Goal: Task Accomplishment & Management: Use online tool/utility

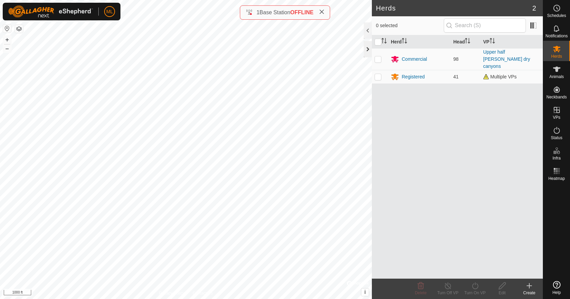
click at [365, 51] on div at bounding box center [368, 49] width 8 height 16
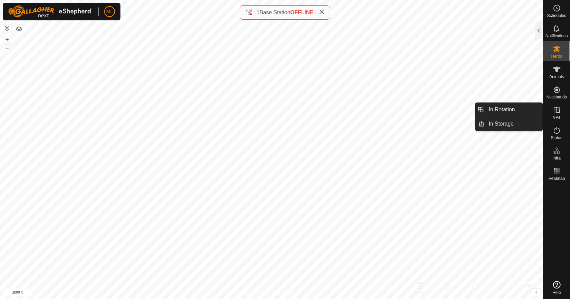
click at [560, 109] on icon at bounding box center [557, 110] width 8 height 8
click at [515, 110] on link "In Rotation" at bounding box center [514, 110] width 58 height 14
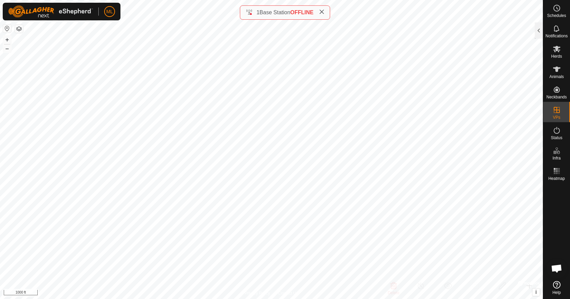
drag, startPoint x: 540, startPoint y: 35, endPoint x: 517, endPoint y: 60, distance: 33.9
click at [540, 35] on div at bounding box center [539, 30] width 8 height 16
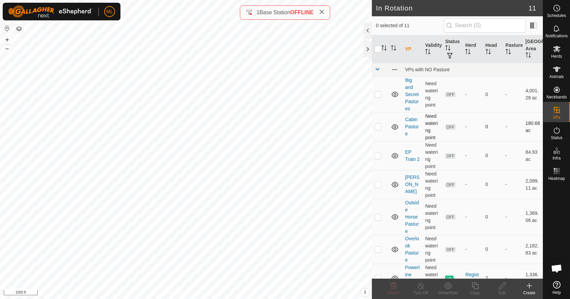
scroll to position [144, 0]
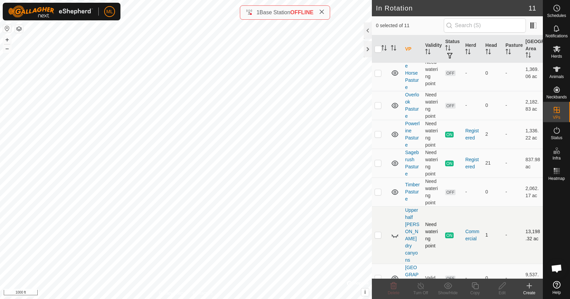
click at [393, 235] on icon at bounding box center [395, 236] width 7 height 3
click at [379, 232] on p-checkbox at bounding box center [378, 234] width 7 height 5
checkbox input "true"
click at [421, 287] on icon at bounding box center [421, 286] width 8 height 8
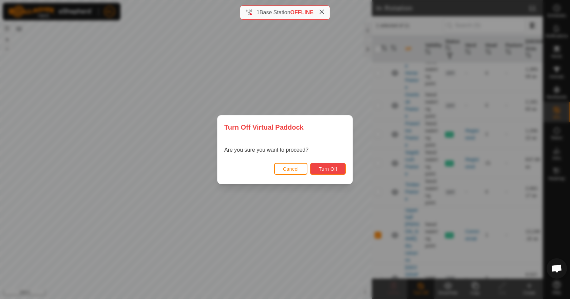
click at [328, 168] on span "Turn Off" at bounding box center [328, 168] width 19 height 5
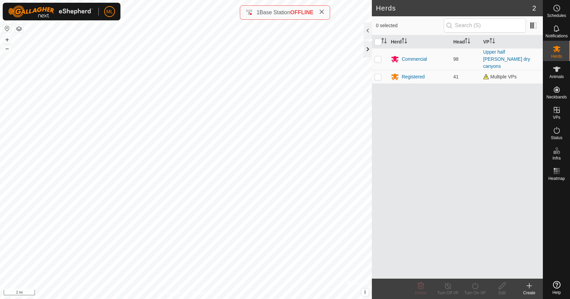
click at [366, 50] on div at bounding box center [368, 49] width 8 height 16
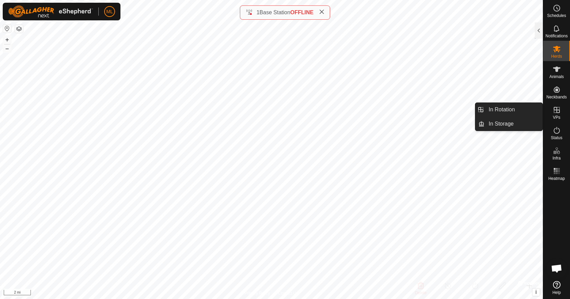
click at [558, 112] on icon at bounding box center [557, 110] width 6 height 6
click at [489, 111] on link "In Rotation" at bounding box center [514, 110] width 58 height 14
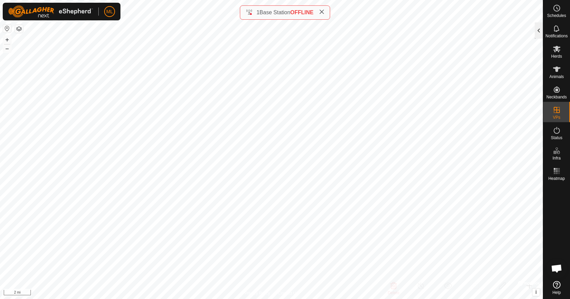
click at [540, 34] on div at bounding box center [539, 30] width 8 height 16
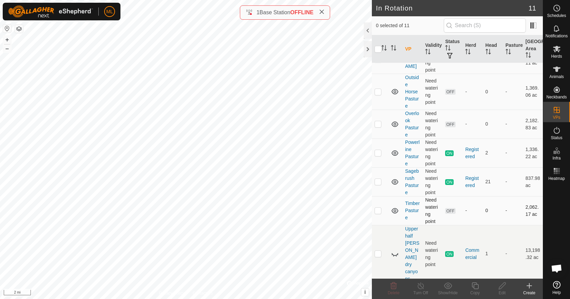
scroll to position [144, 0]
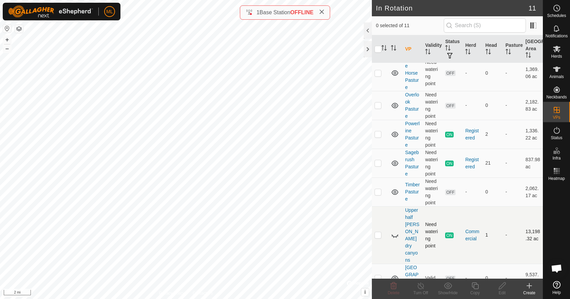
click at [394, 231] on icon at bounding box center [395, 235] width 8 height 8
click at [562, 50] on es-mob-svg-icon at bounding box center [557, 48] width 12 height 11
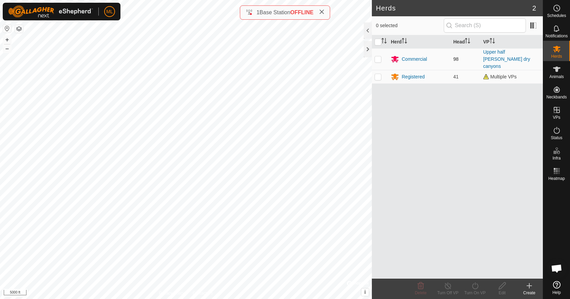
click at [381, 58] on p-checkbox at bounding box center [378, 58] width 7 height 5
checkbox input "true"
click at [476, 286] on icon at bounding box center [475, 286] width 8 height 8
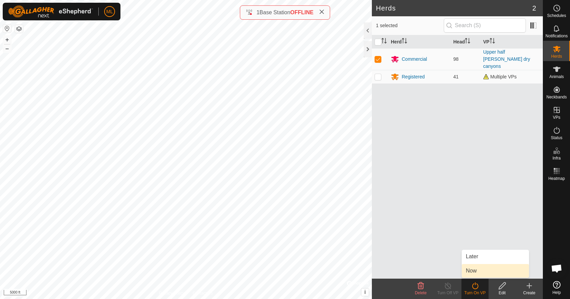
click at [459, 125] on div "Herd Head VP Commercial 98 Upper half Allen dry canyons Registered 41 Multiple …" at bounding box center [457, 156] width 171 height 243
click at [490, 52] on link "Upper half [PERSON_NAME] dry canyons" at bounding box center [507, 59] width 47 height 20
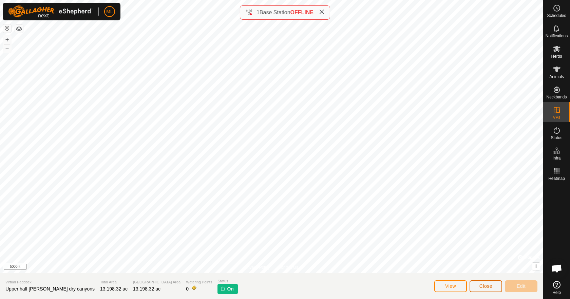
click at [488, 287] on span "Close" at bounding box center [486, 286] width 13 height 5
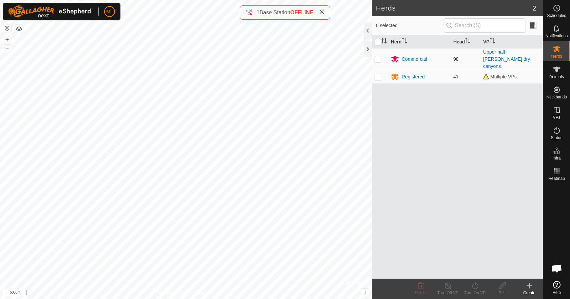
click at [379, 56] on p-checkbox at bounding box center [378, 58] width 7 height 5
checkbox input "true"
click at [478, 287] on icon at bounding box center [475, 286] width 6 height 7
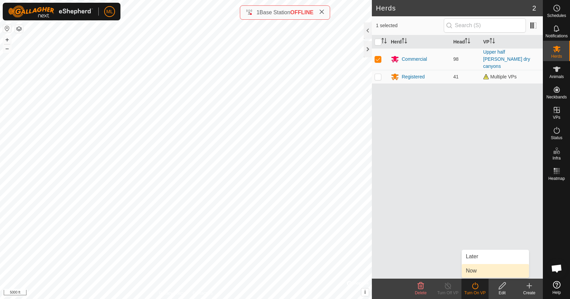
click at [474, 273] on link "Now" at bounding box center [495, 271] width 67 height 14
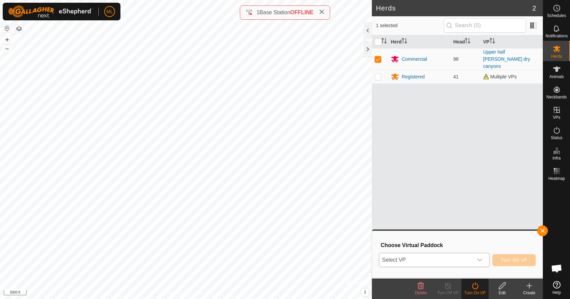
click at [477, 262] on icon "dropdown trigger" at bounding box center [479, 259] width 5 height 5
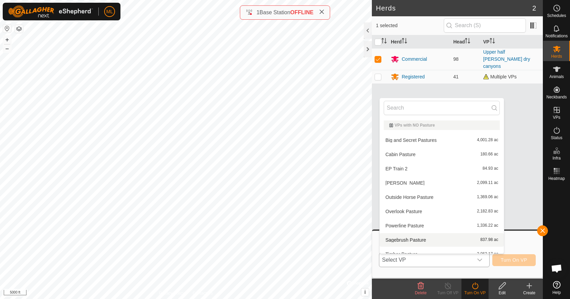
scroll to position [36, 0]
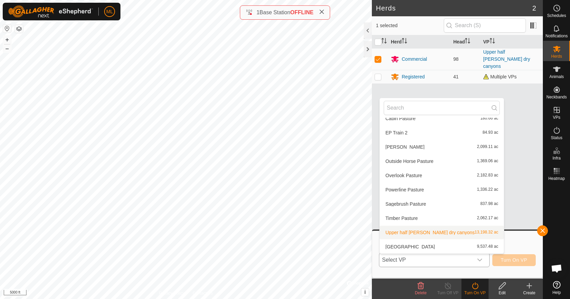
click at [429, 230] on li "Upper half Allen dry canyons 13,198.32 ac" at bounding box center [442, 233] width 124 height 14
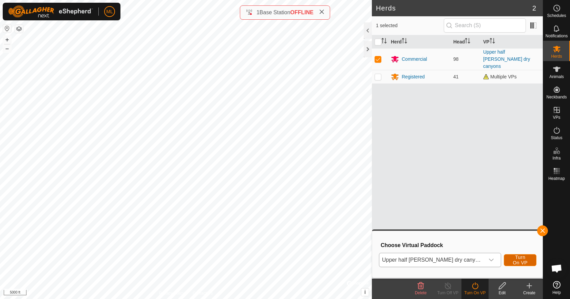
click at [513, 257] on span "Turn On VP" at bounding box center [521, 260] width 16 height 11
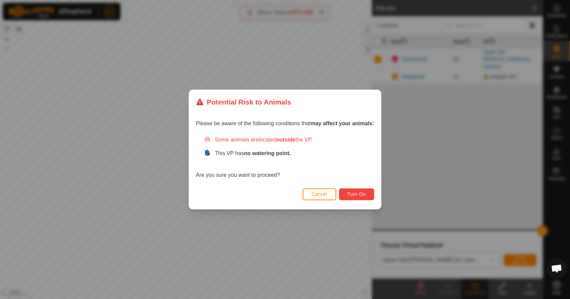
click at [361, 195] on span "Turn On" at bounding box center [357, 194] width 18 height 5
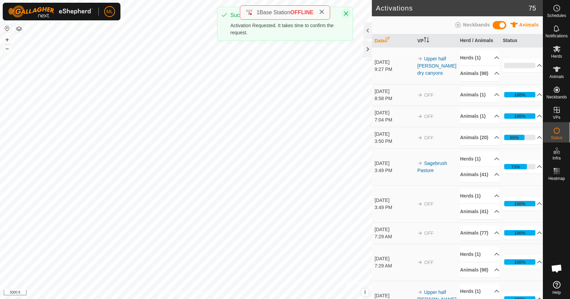
click at [348, 15] on icon "Close" at bounding box center [346, 13] width 5 height 5
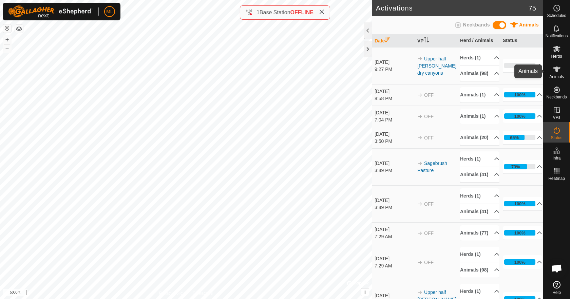
click at [564, 70] on div "Animals" at bounding box center [557, 71] width 27 height 20
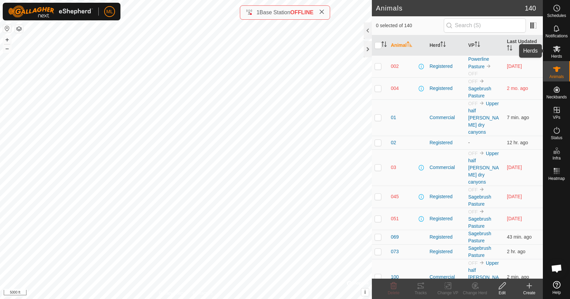
click at [558, 52] on icon at bounding box center [557, 49] width 8 height 8
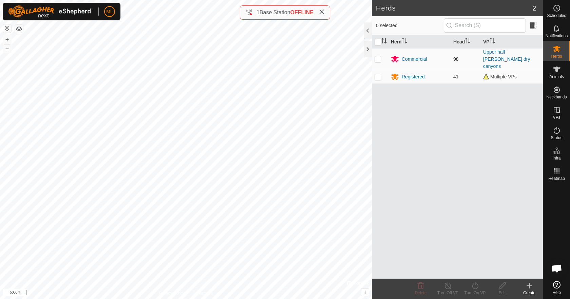
click at [380, 56] on p-checkbox at bounding box center [378, 58] width 7 height 5
checkbox input "true"
click at [450, 288] on line at bounding box center [447, 286] width 5 height 5
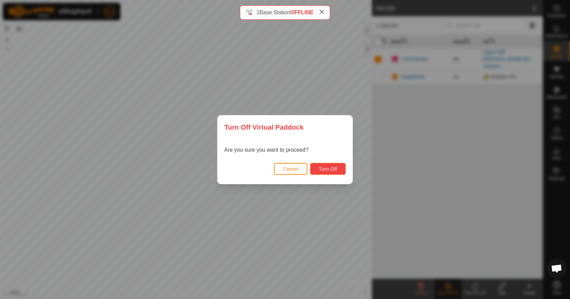
click at [339, 171] on button "Turn Off" at bounding box center [328, 169] width 36 height 12
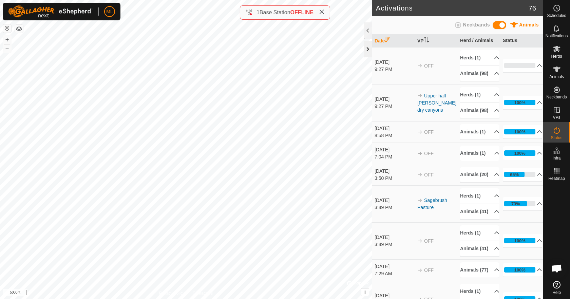
click at [367, 51] on div at bounding box center [368, 49] width 8 height 16
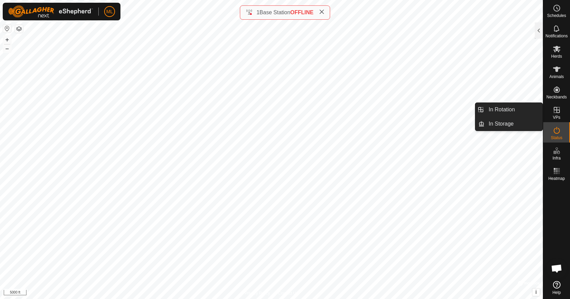
click at [559, 113] on icon at bounding box center [557, 110] width 6 height 6
click at [526, 109] on link "In Rotation" at bounding box center [514, 110] width 58 height 14
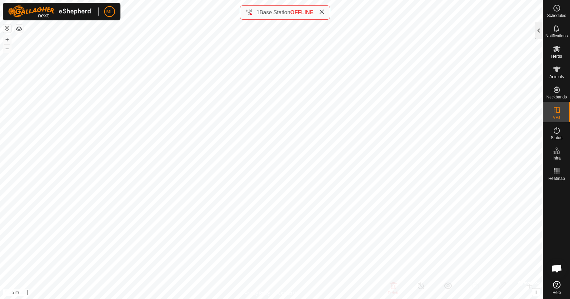
click at [542, 31] on div at bounding box center [539, 30] width 8 height 16
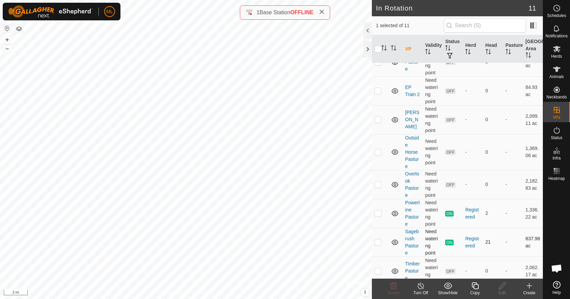
scroll to position [144, 0]
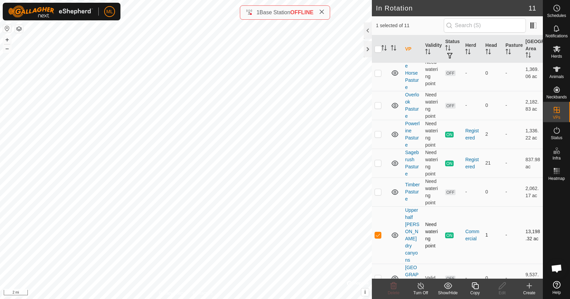
click at [408, 220] on td "Upper half [PERSON_NAME] dry canyons" at bounding box center [413, 234] width 20 height 57
click at [380, 232] on p-checkbox at bounding box center [378, 234] width 7 height 5
checkbox input "true"
click at [423, 285] on icon at bounding box center [421, 286] width 6 height 7
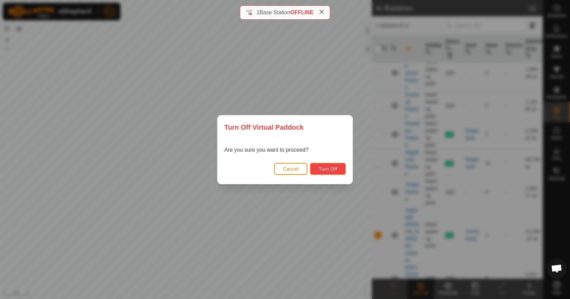
click at [336, 170] on span "Turn Off" at bounding box center [328, 168] width 19 height 5
